Goal: Find specific page/section

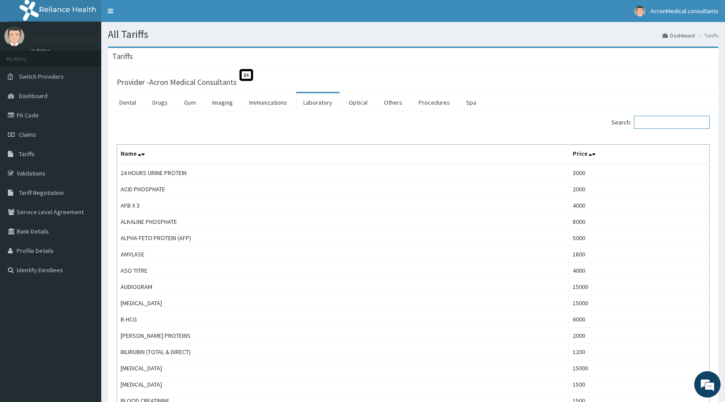
click at [654, 125] on input "Search:" at bounding box center [672, 122] width 76 height 13
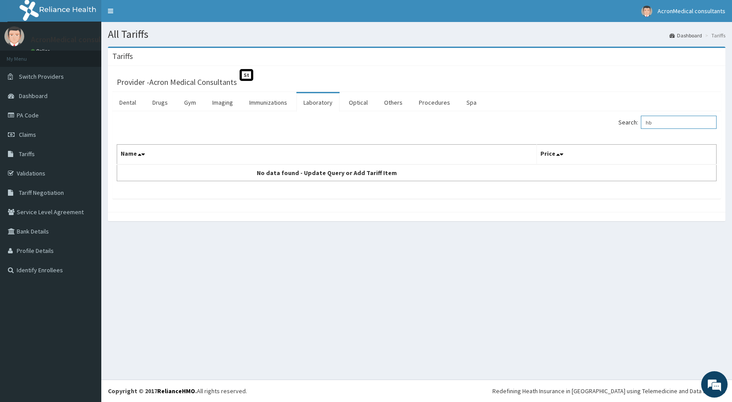
type input "h"
type input "g"
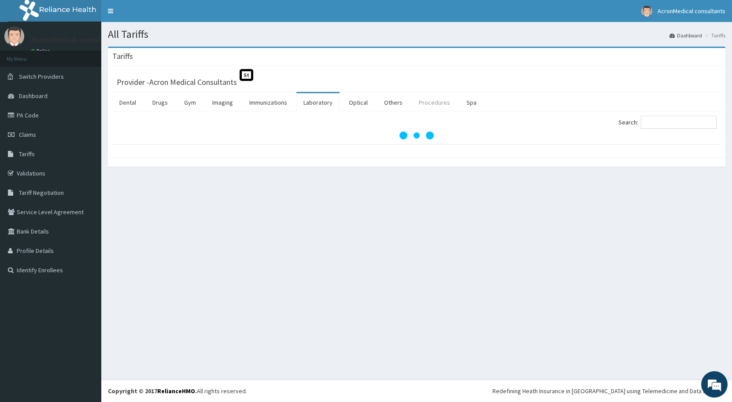
click at [426, 105] on link "Procedures" at bounding box center [434, 102] width 45 height 18
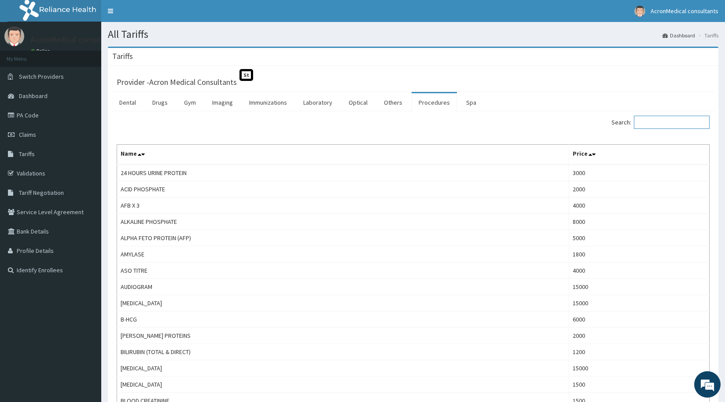
click at [664, 122] on input "Search:" at bounding box center [672, 122] width 76 height 13
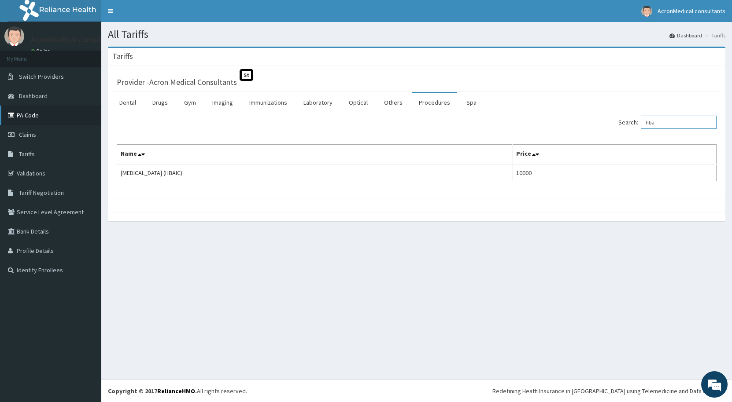
type input "hba"
click at [44, 117] on link "PA Code" at bounding box center [50, 115] width 101 height 19
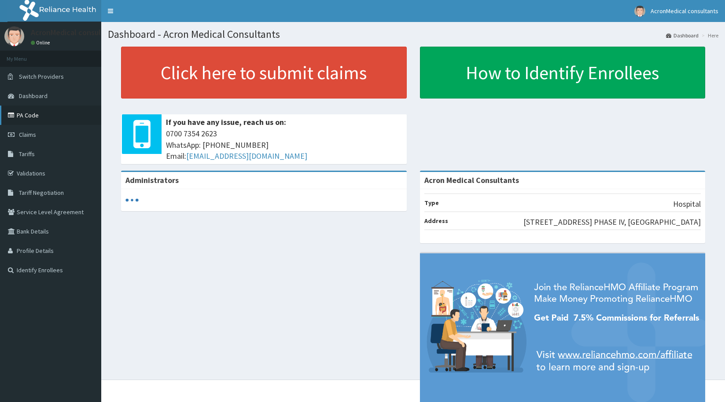
click at [44, 115] on link "PA Code" at bounding box center [50, 115] width 101 height 19
